Goal: Use online tool/utility: Utilize a website feature to perform a specific function

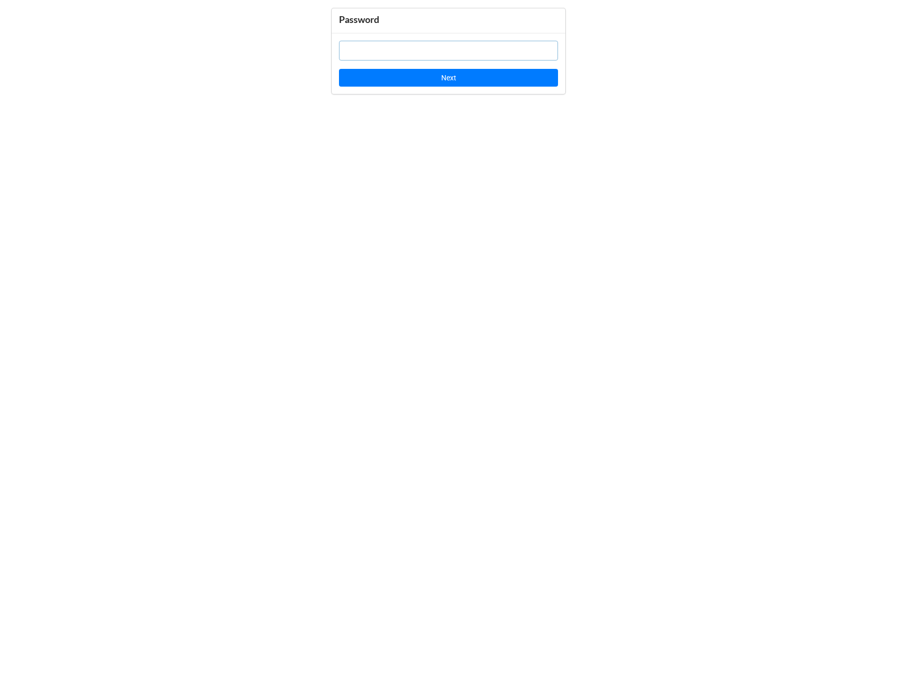
click at [482, 55] on input "text" at bounding box center [448, 51] width 219 height 20
paste input "kaFrz1"
type input "kaFrz1"
click at [474, 78] on button "Next" at bounding box center [448, 78] width 219 height 18
click at [457, 54] on input "text" at bounding box center [448, 51] width 219 height 20
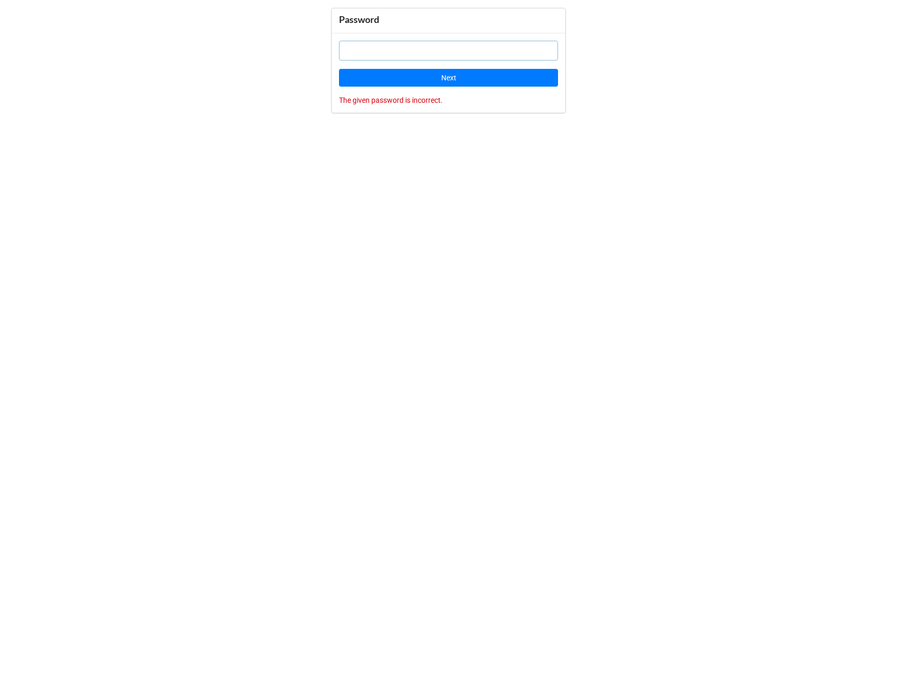
click at [457, 54] on input "text" at bounding box center [448, 51] width 219 height 20
paste input "kaFrz1"
type input "kaFrz1"
click at [442, 80] on button "Next" at bounding box center [448, 78] width 219 height 18
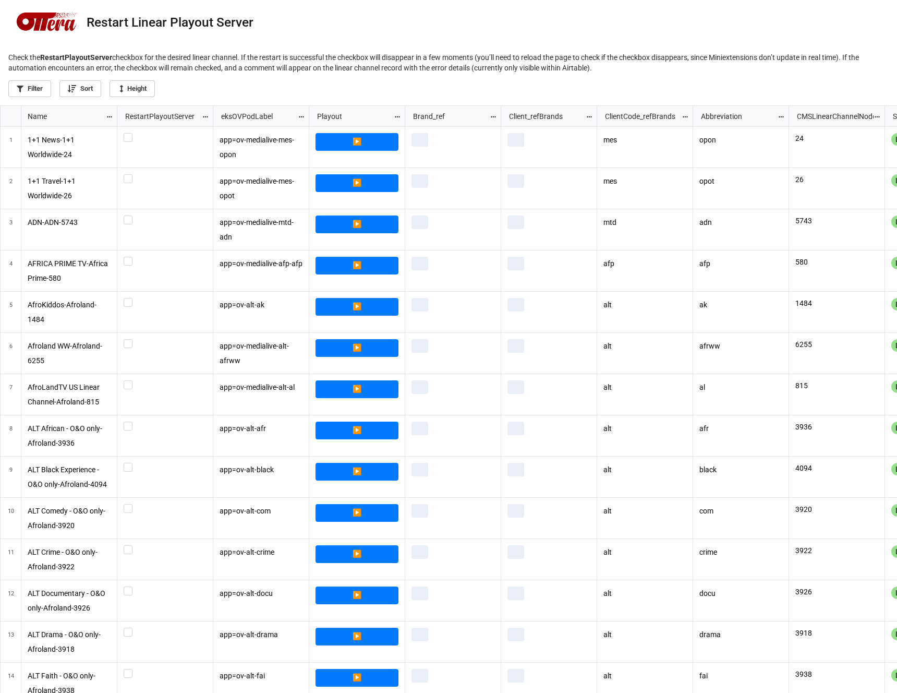
scroll to position [581, 891]
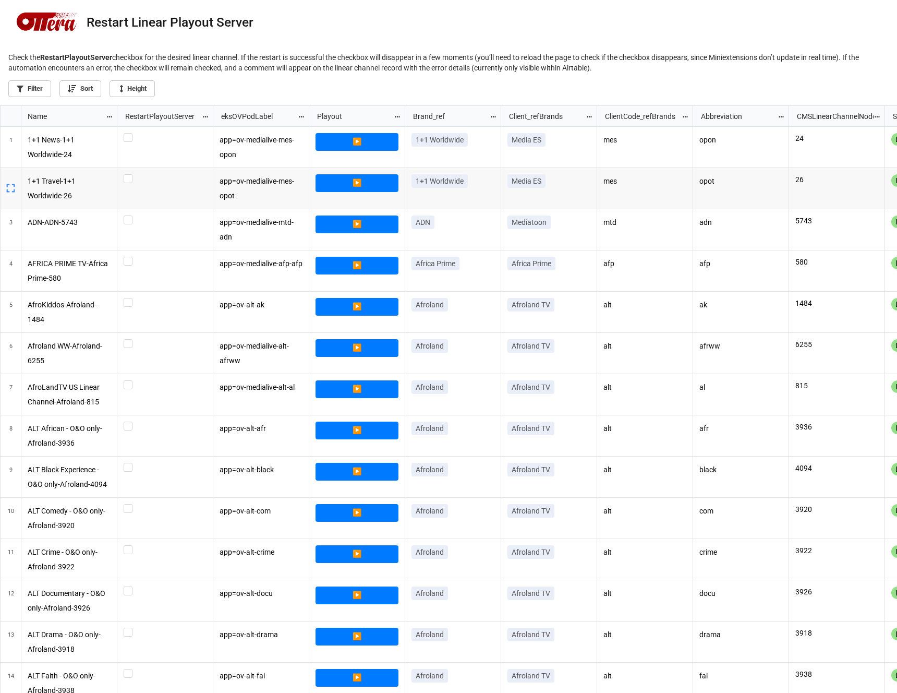
click at [35, 99] on div "Filter Sort Height" at bounding box center [448, 90] width 897 height 29
click at [34, 86] on link "Filter" at bounding box center [29, 88] width 43 height 17
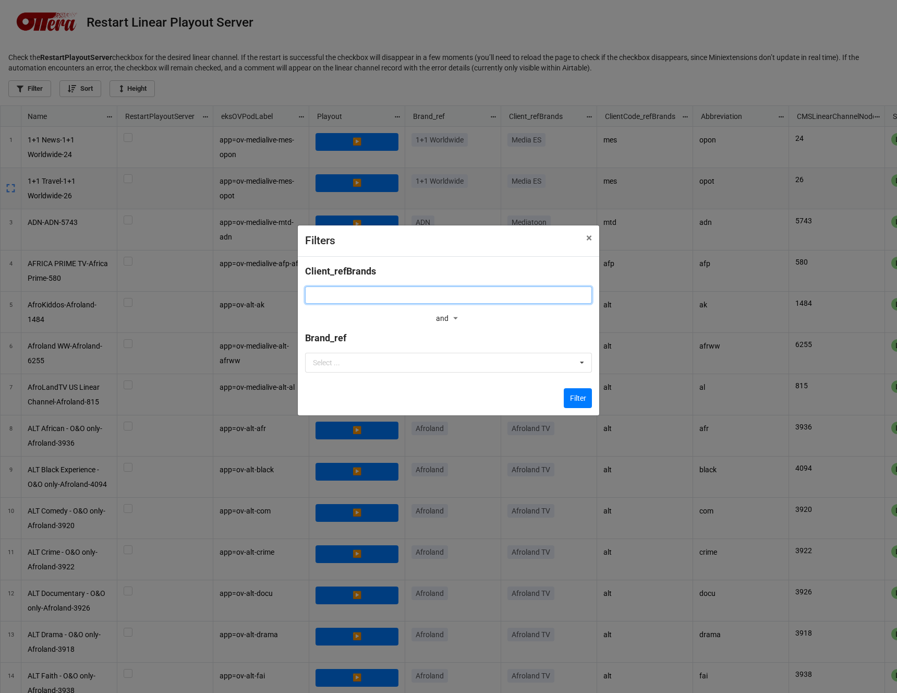
click at [392, 301] on input at bounding box center [448, 295] width 287 height 18
type input "brin"
click at [339, 361] on div "Select ..." at bounding box center [332, 362] width 45 height 12
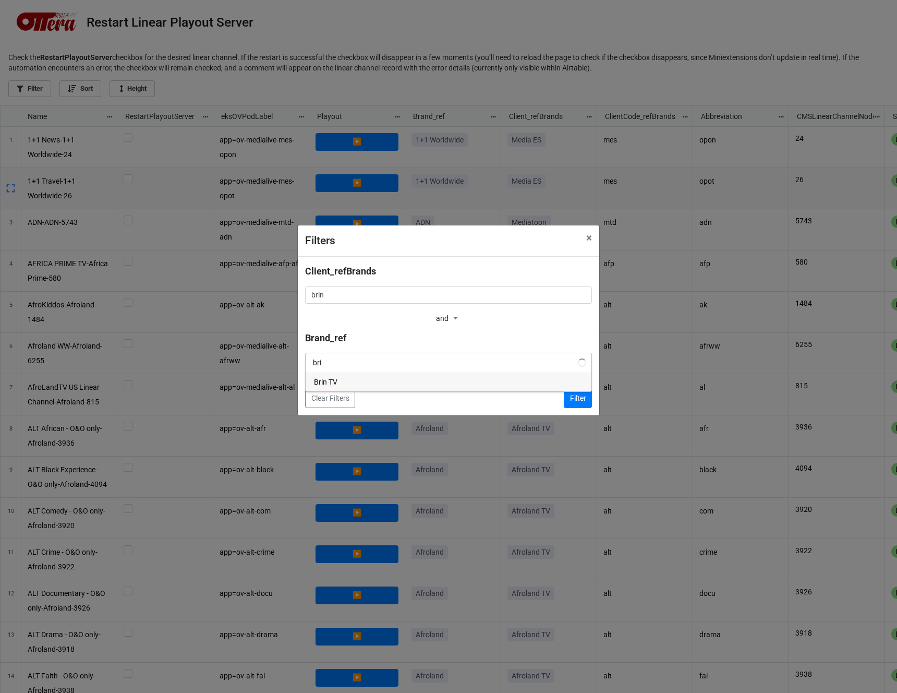
type input "brin"
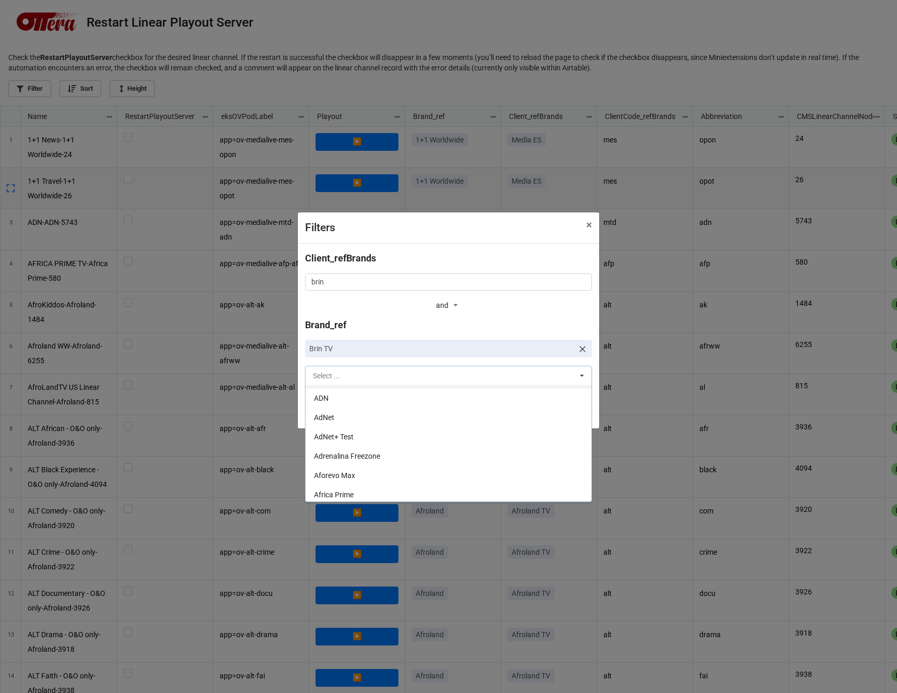
scroll to position [0, 0]
click at [397, 306] on div "and and" at bounding box center [448, 306] width 287 height 16
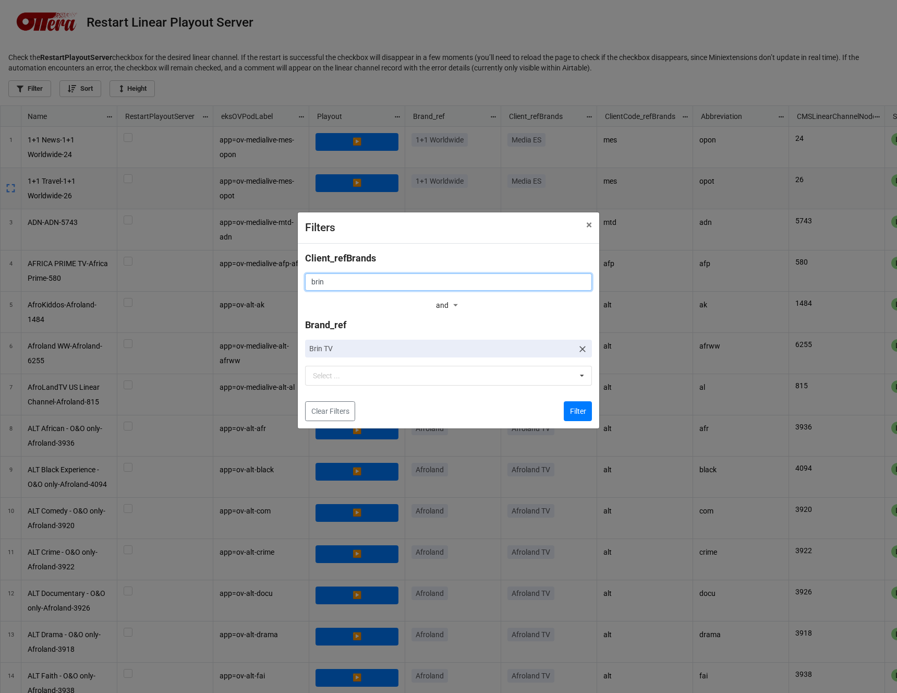
click at [382, 283] on input "brin" at bounding box center [448, 282] width 287 height 18
click at [586, 406] on button "Filter" at bounding box center [578, 411] width 28 height 20
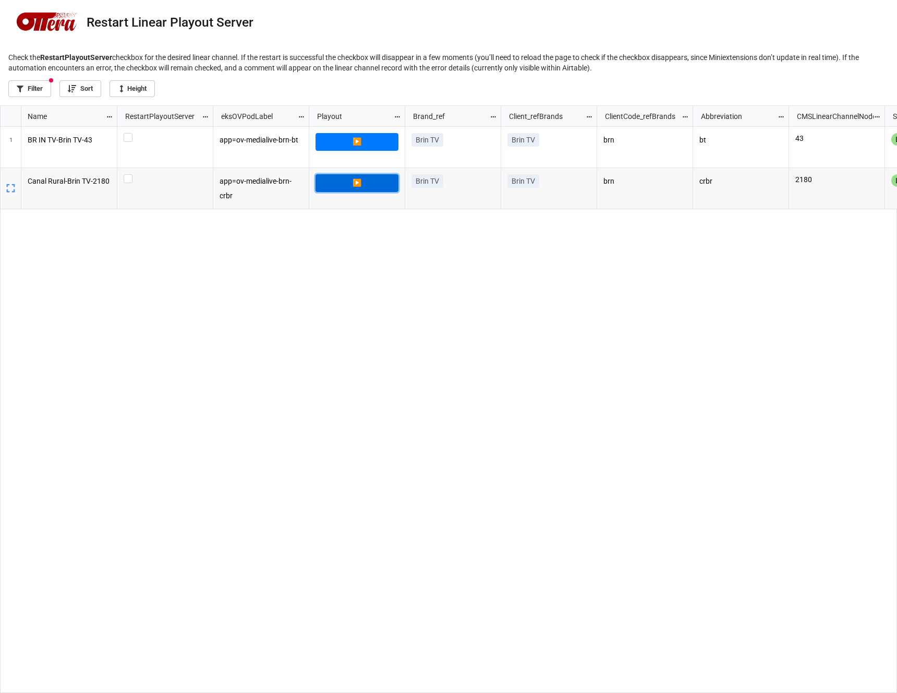
click at [361, 184] on link "▶️" at bounding box center [357, 183] width 83 height 18
click at [131, 174] on label "grid" at bounding box center [165, 174] width 83 height 0
